Goal: Use online tool/utility: Utilize a website feature to perform a specific function

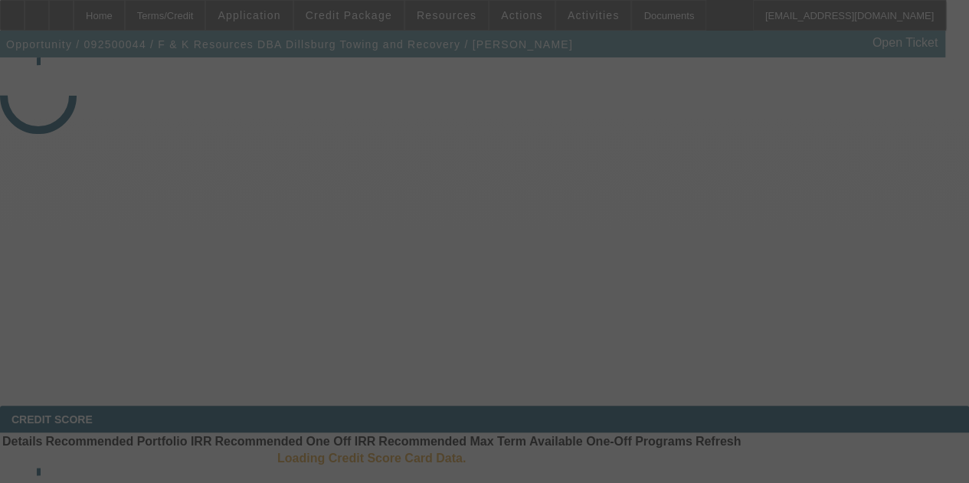
select select "3"
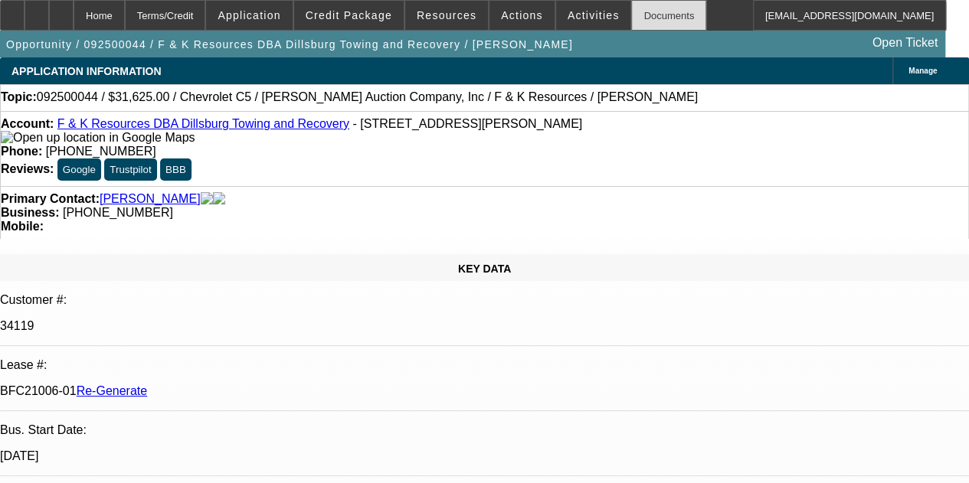
select select "0"
select select "1"
select select "3"
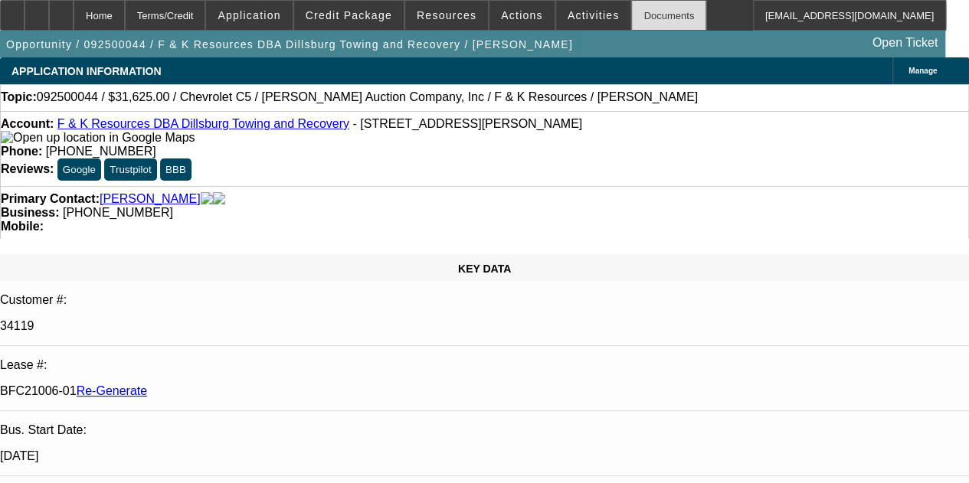
select select "6"
click at [637, 15] on div "Documents" at bounding box center [668, 15] width 75 height 31
click at [317, 126] on div "Account: F & K Resources DBA Dillsburg Towing and Recovery - 7500 Carlisle Rd, …" at bounding box center [485, 131] width 968 height 28
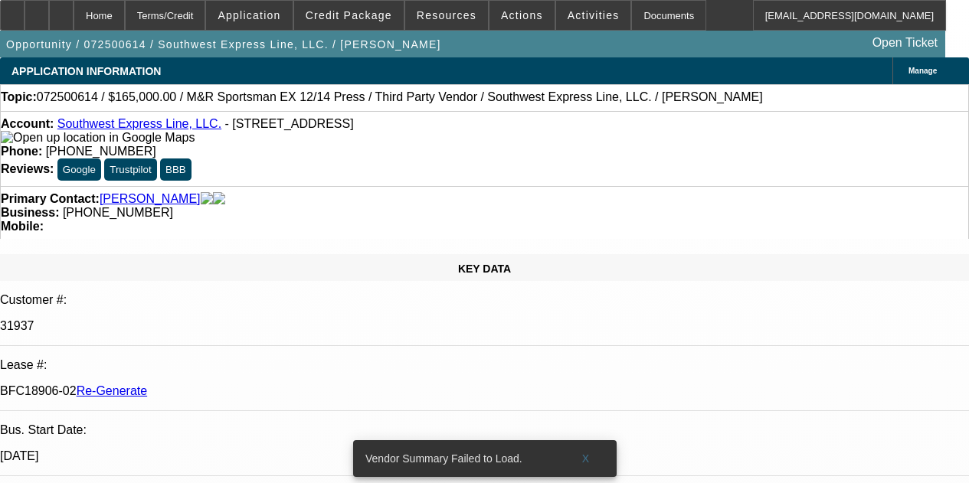
select select "3"
select select "0"
select select "2"
select select "0.1"
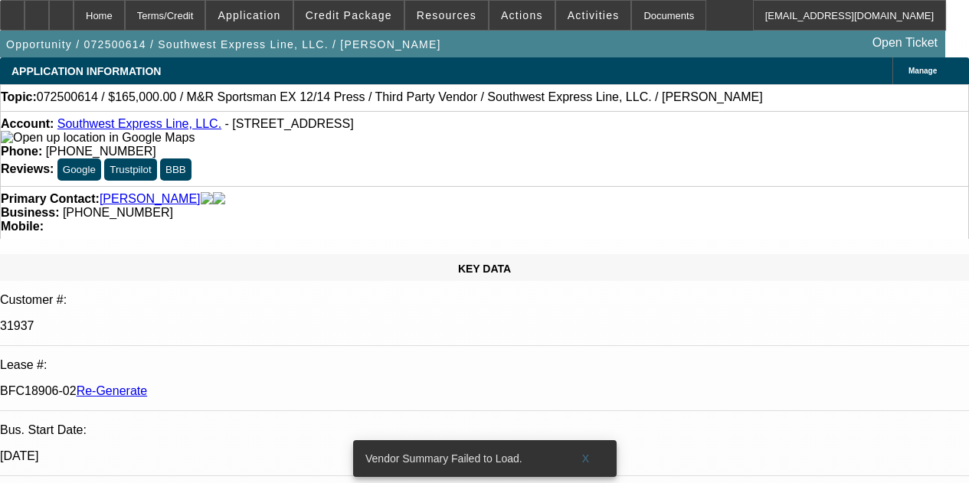
select select "4"
